Goal: Ask a question

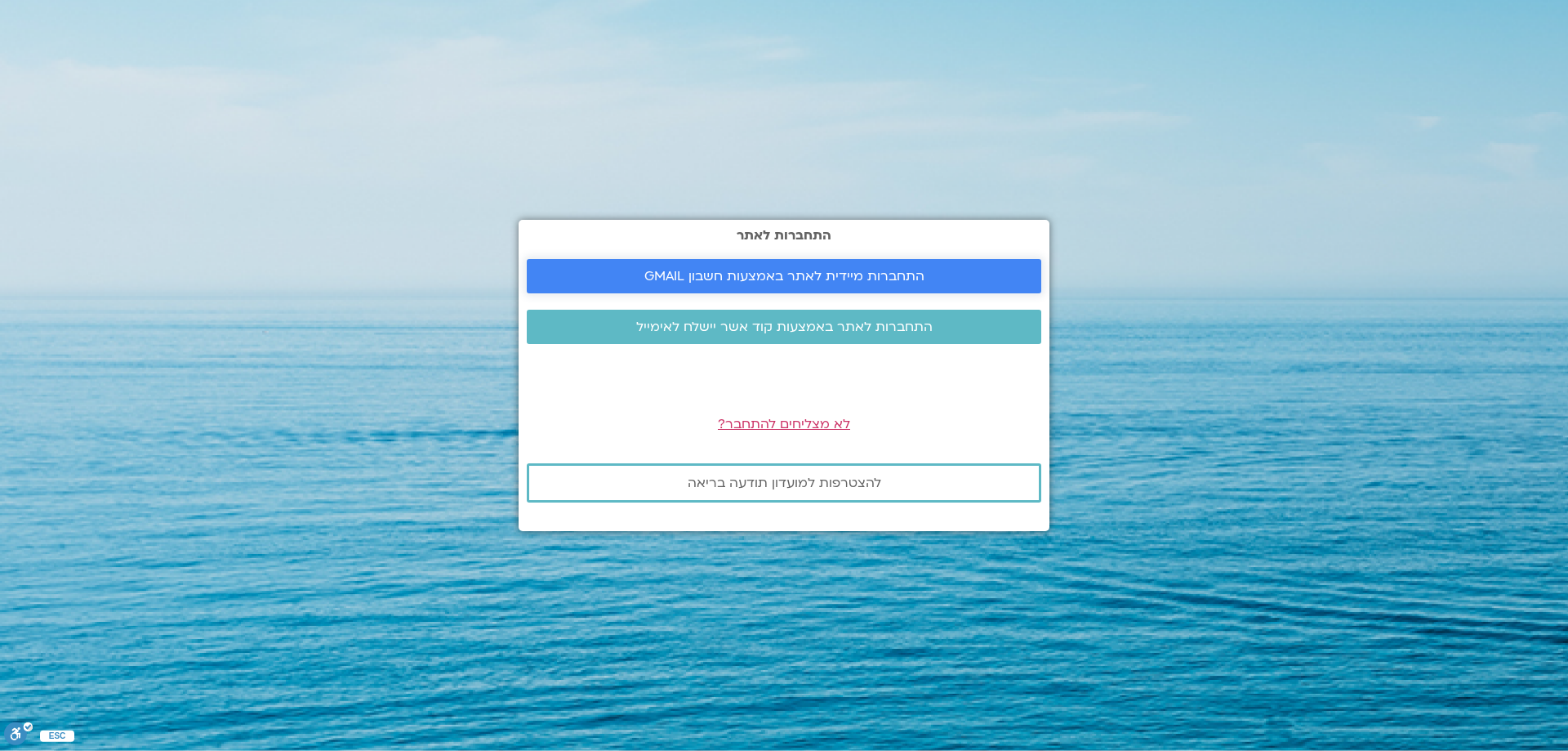
click at [686, 276] on span "התחברות מיידית לאתר באמצעות חשבון GMAIL" at bounding box center [784, 276] width 280 height 15
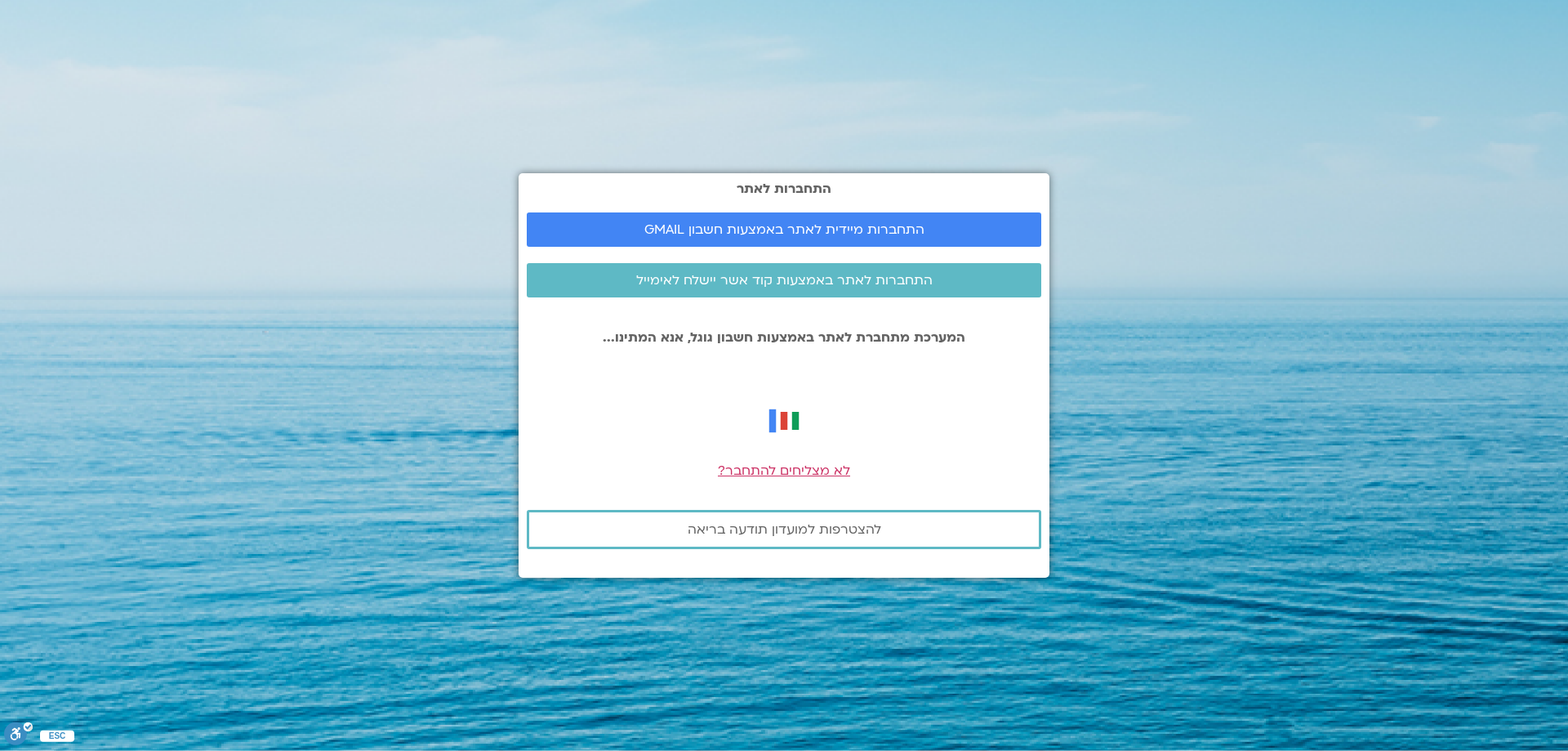
click at [643, 127] on div "התחברות לאתר התחברות מיידית לאתר באמצעות חשבון GMAIL התחברות לאתר באמצעות קוד א…" at bounding box center [784, 376] width 531 height 751
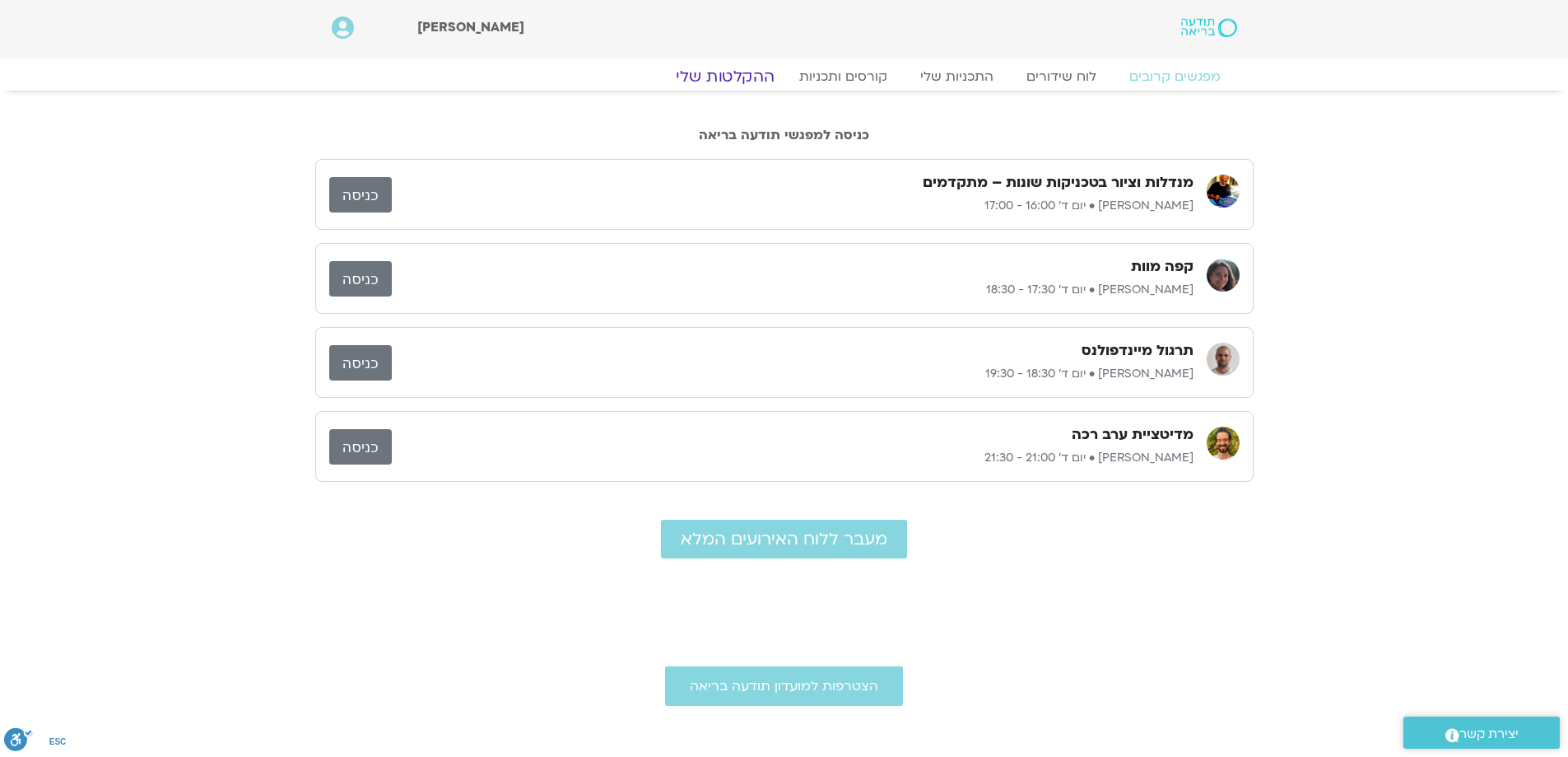
click at [721, 79] on link "ההקלטות שלי" at bounding box center [725, 76] width 139 height 20
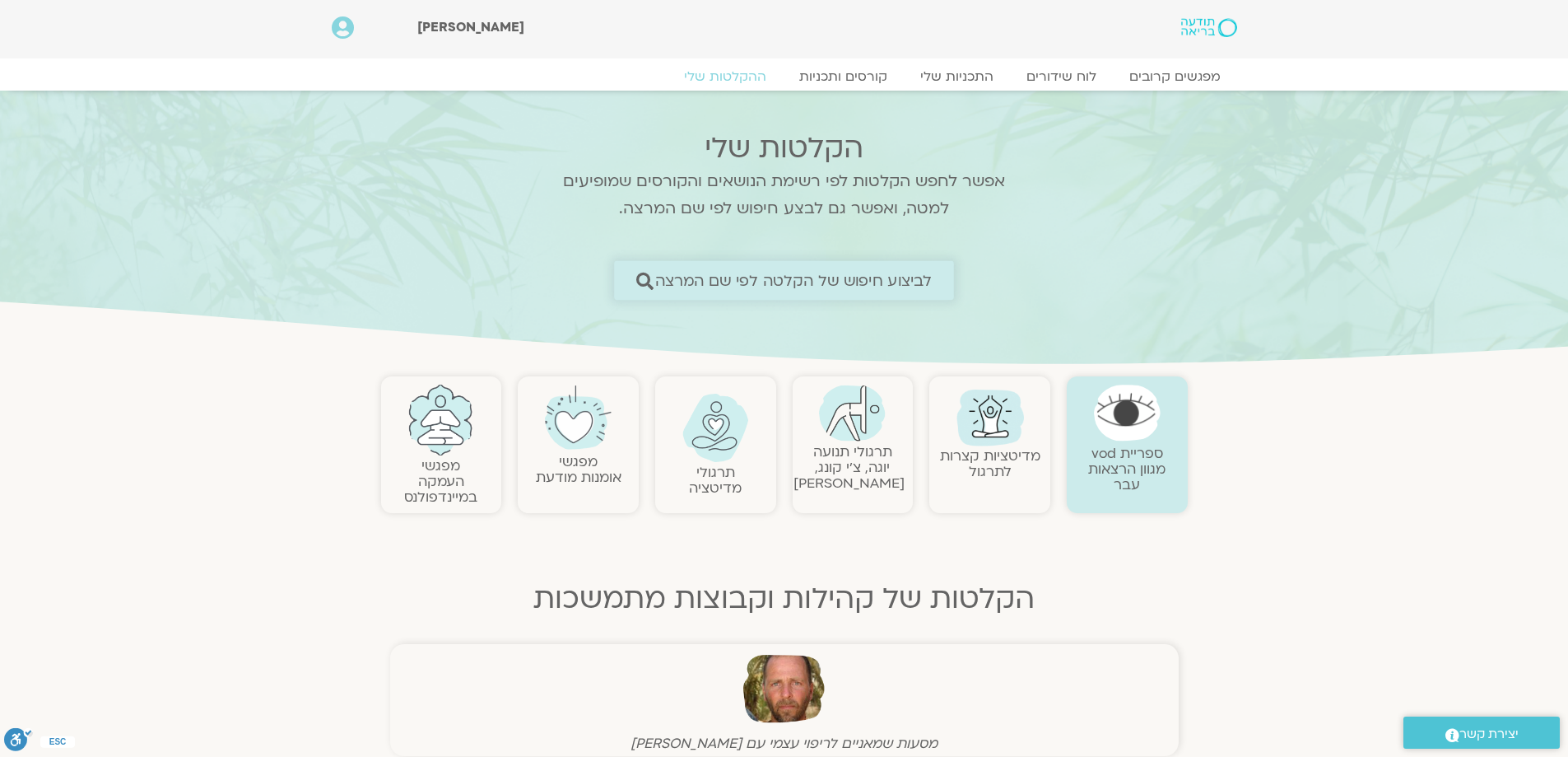
click at [855, 271] on span "לביצוע חיפוש של הקלטה לפי שם המרצה" at bounding box center [794, 280] width 277 height 17
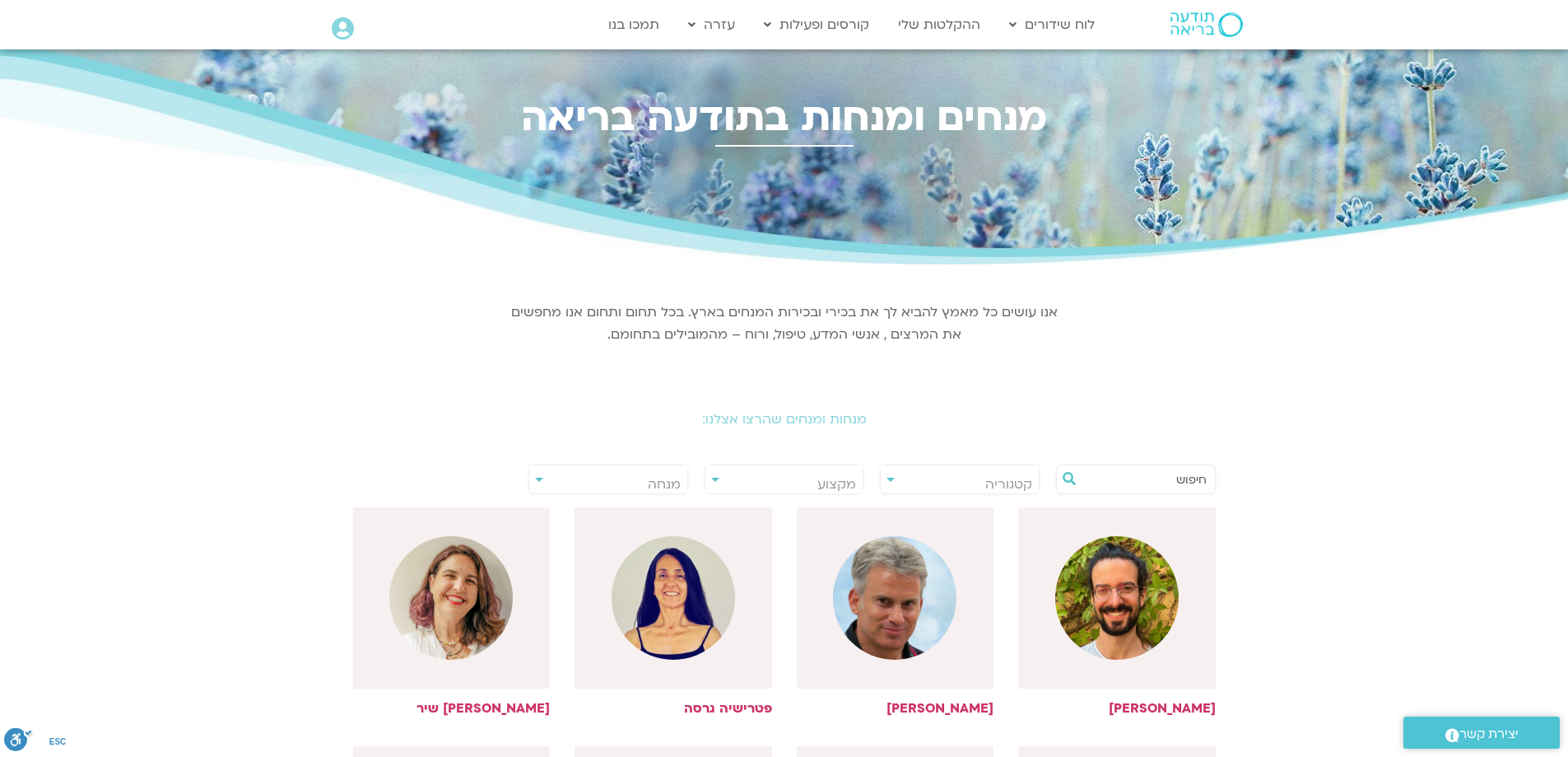
click at [1149, 478] on input "text" at bounding box center [1144, 479] width 125 height 28
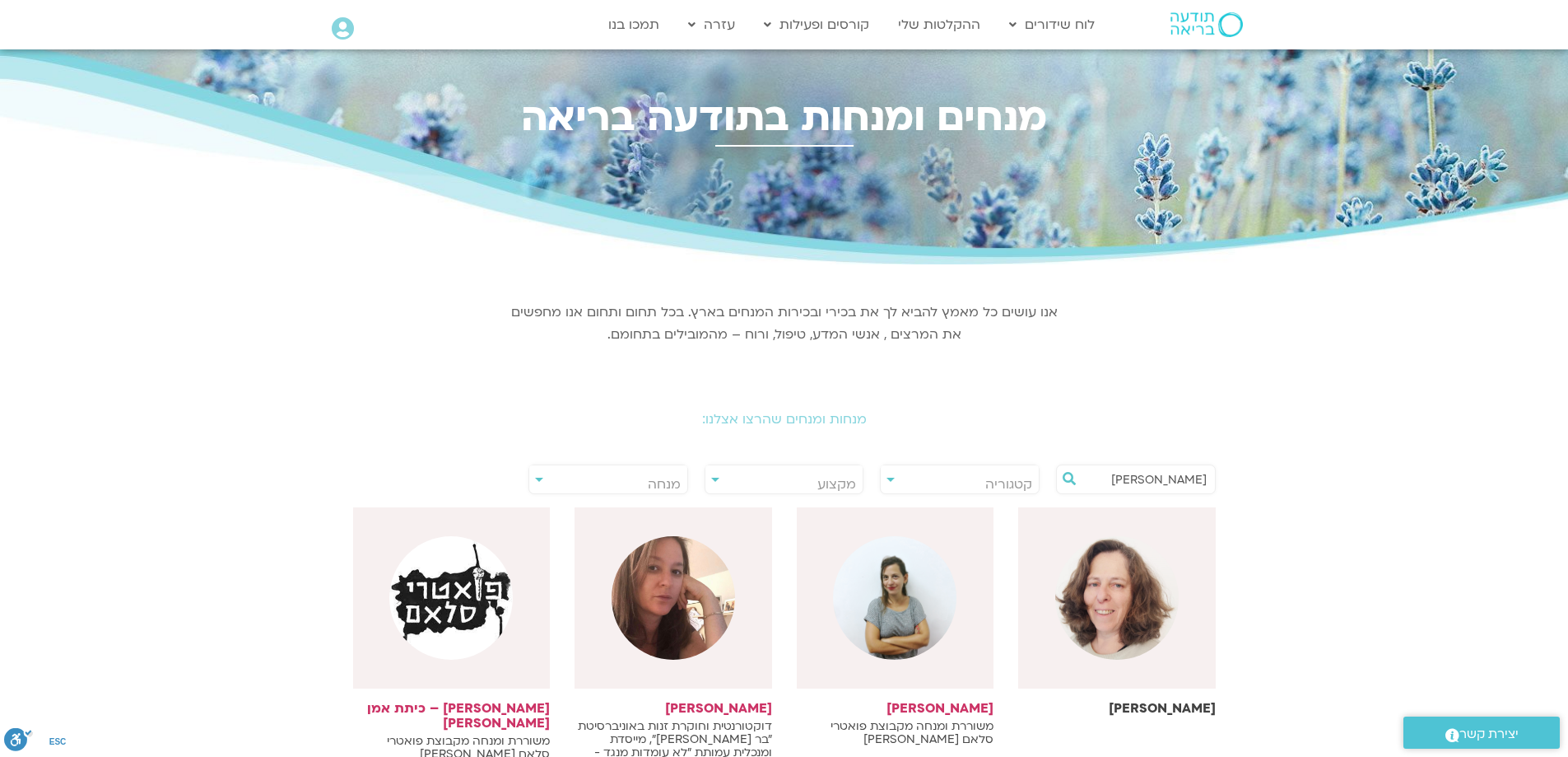
type input "[PERSON_NAME]"
click at [1157, 596] on img at bounding box center [1116, 597] width 123 height 123
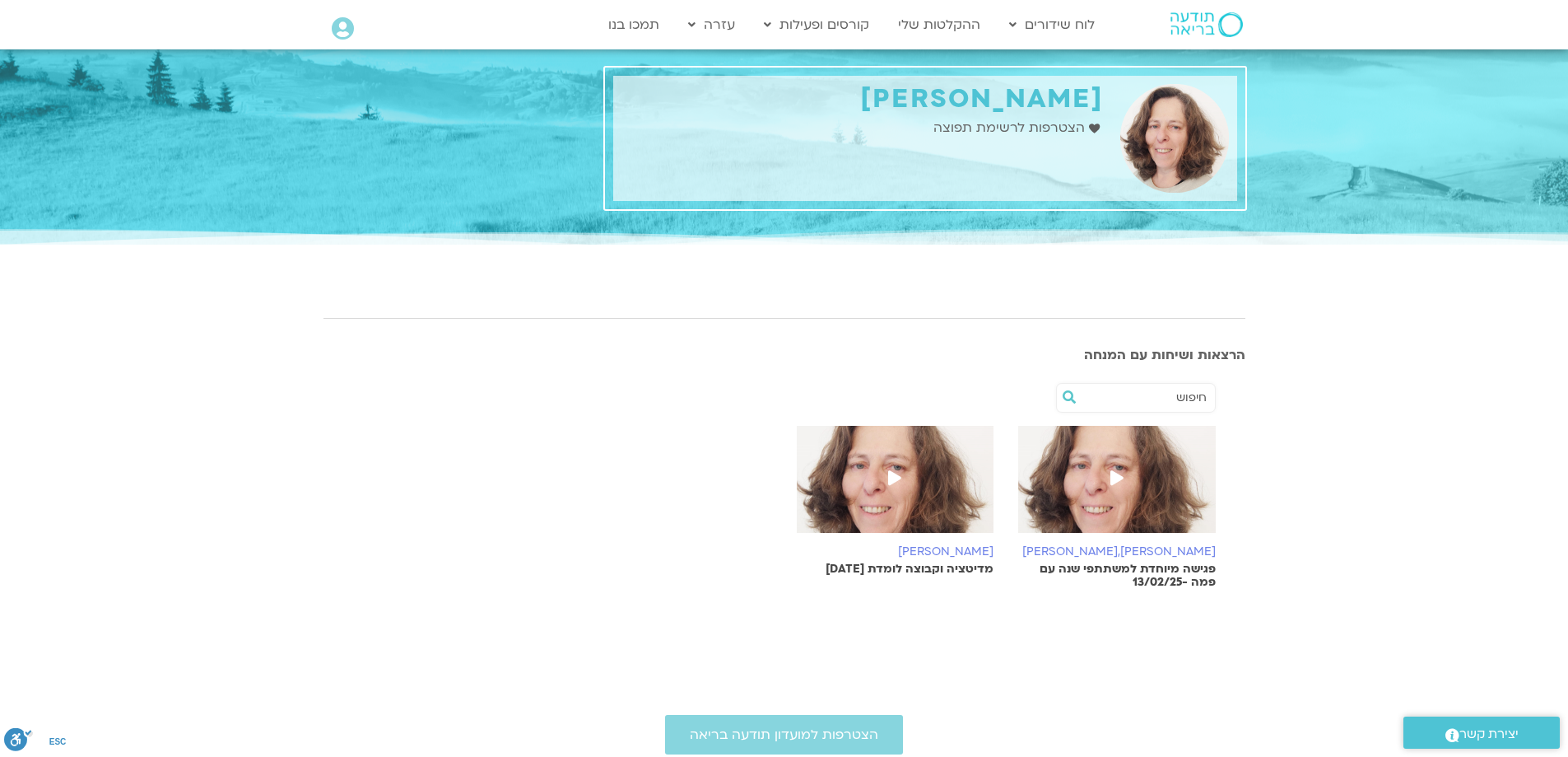
click at [1468, 733] on span "יצירת קשר" at bounding box center [1489, 733] width 59 height 22
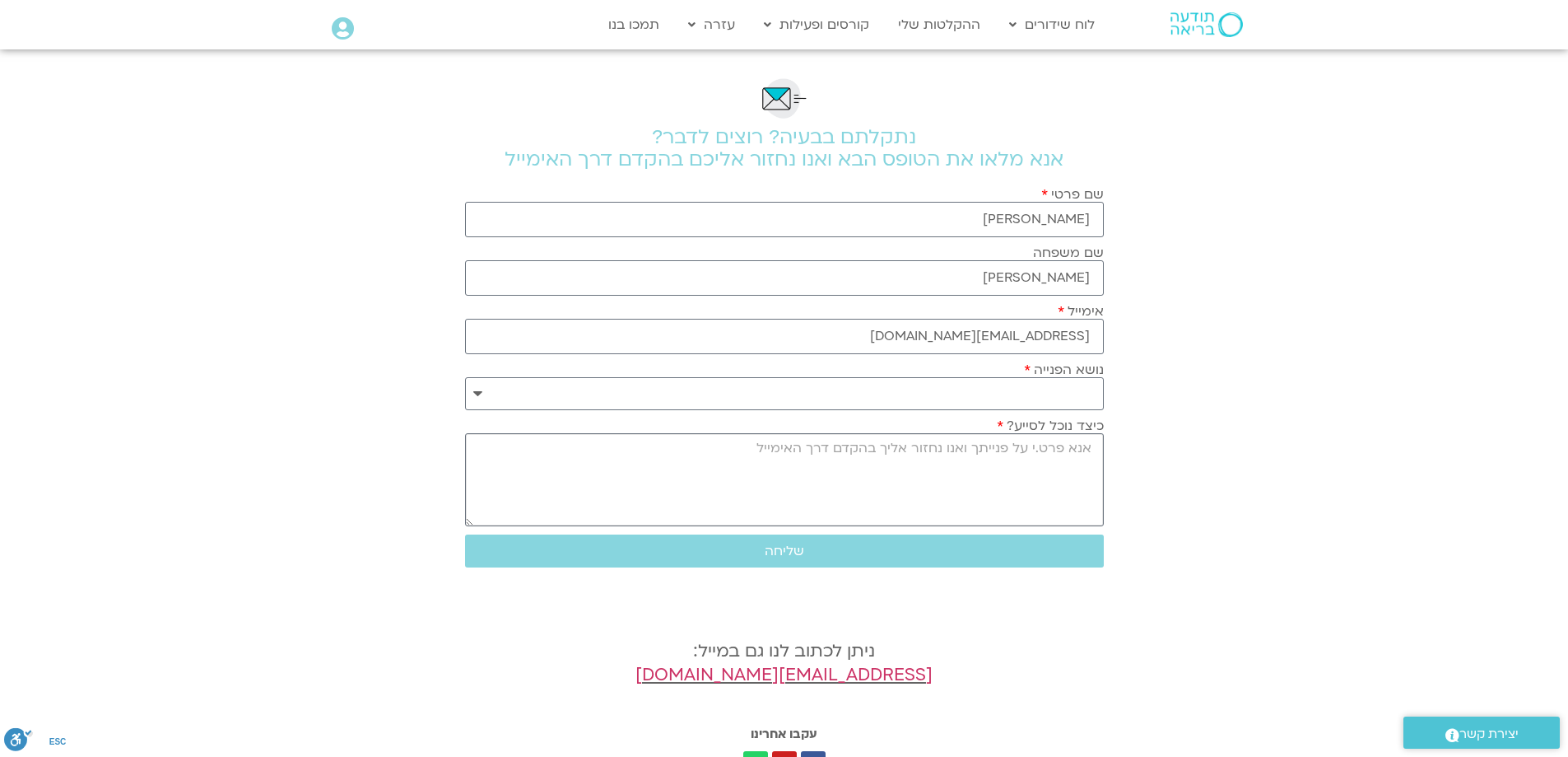
click at [1028, 472] on textarea "כיצד נוכל לסייע?" at bounding box center [784, 479] width 638 height 93
click at [1052, 397] on select "**********" at bounding box center [784, 394] width 638 height 32
select select "**********"
click at [465, 378] on select "**********" at bounding box center [784, 394] width 638 height 32
click at [1065, 444] on textarea "כיצד נוכל לסייע?" at bounding box center [784, 479] width 638 height 93
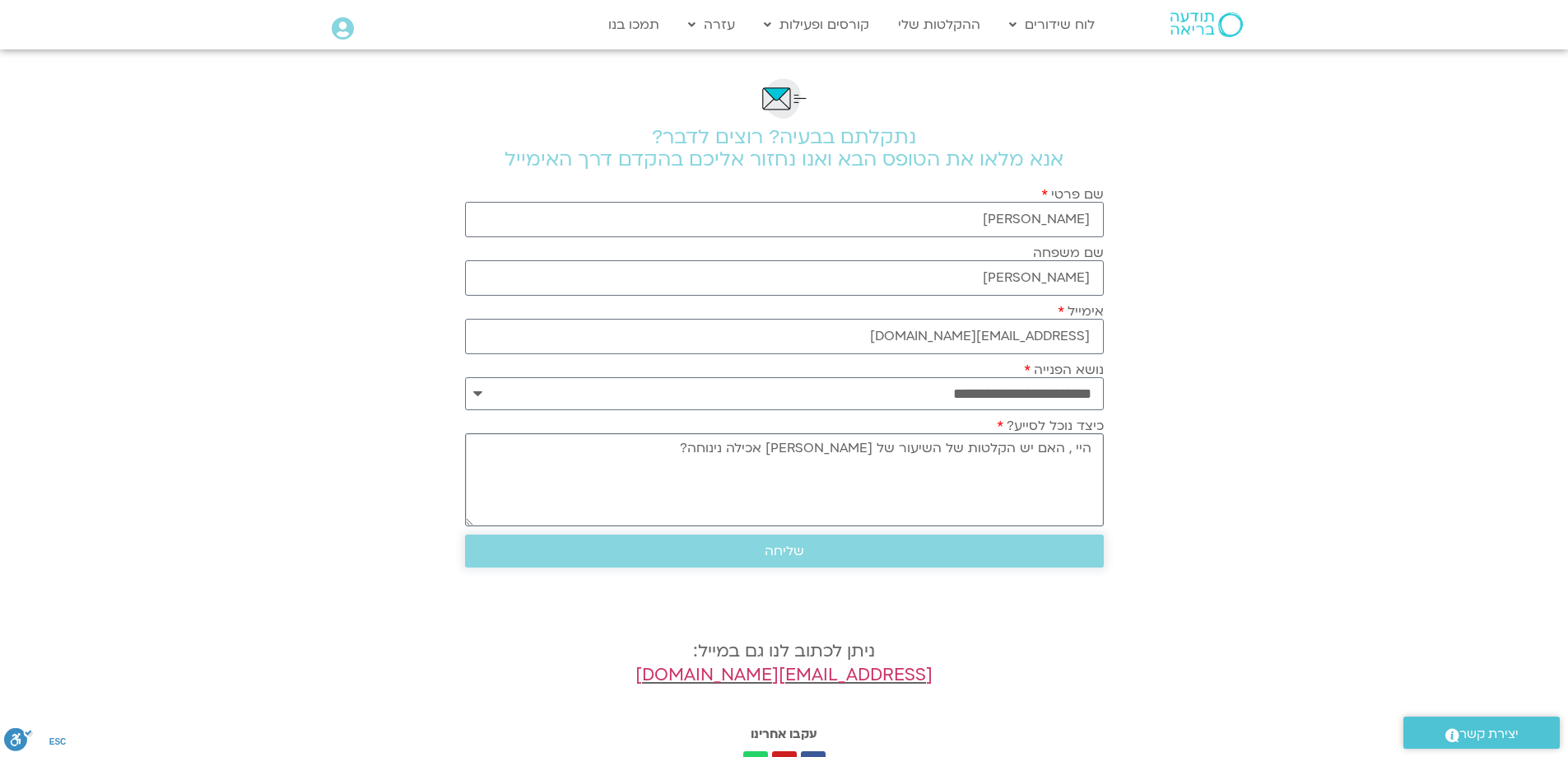
type textarea "היי , האם יש הקלטות של השיעור של נעמה כהן אכילה נינוחה?"
click at [1010, 554] on span "שליחה" at bounding box center [784, 552] width 599 height 15
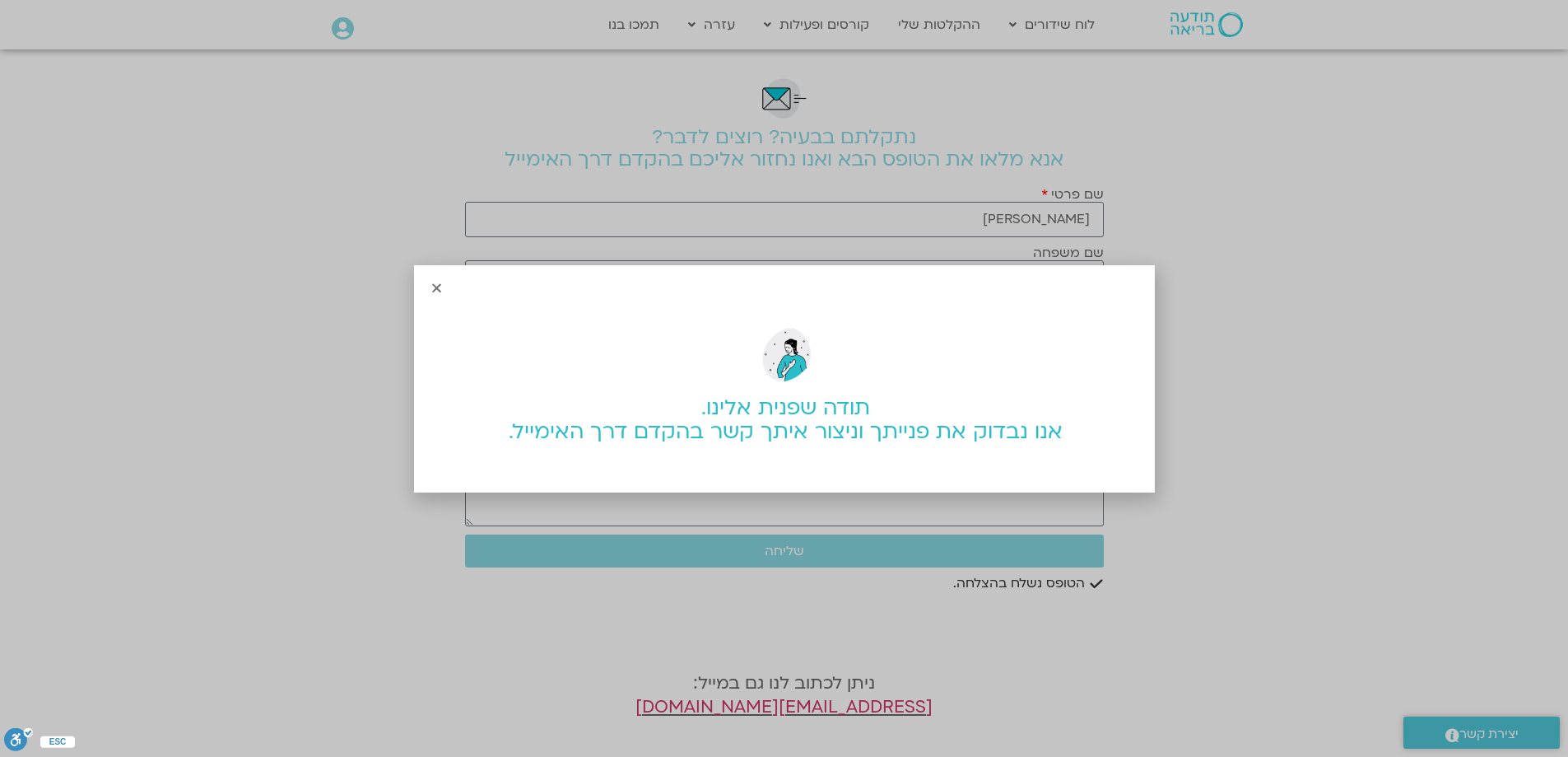
click at [438, 291] on icon "Close" at bounding box center [437, 288] width 12 height 12
